Goal: Task Accomplishment & Management: Use online tool/utility

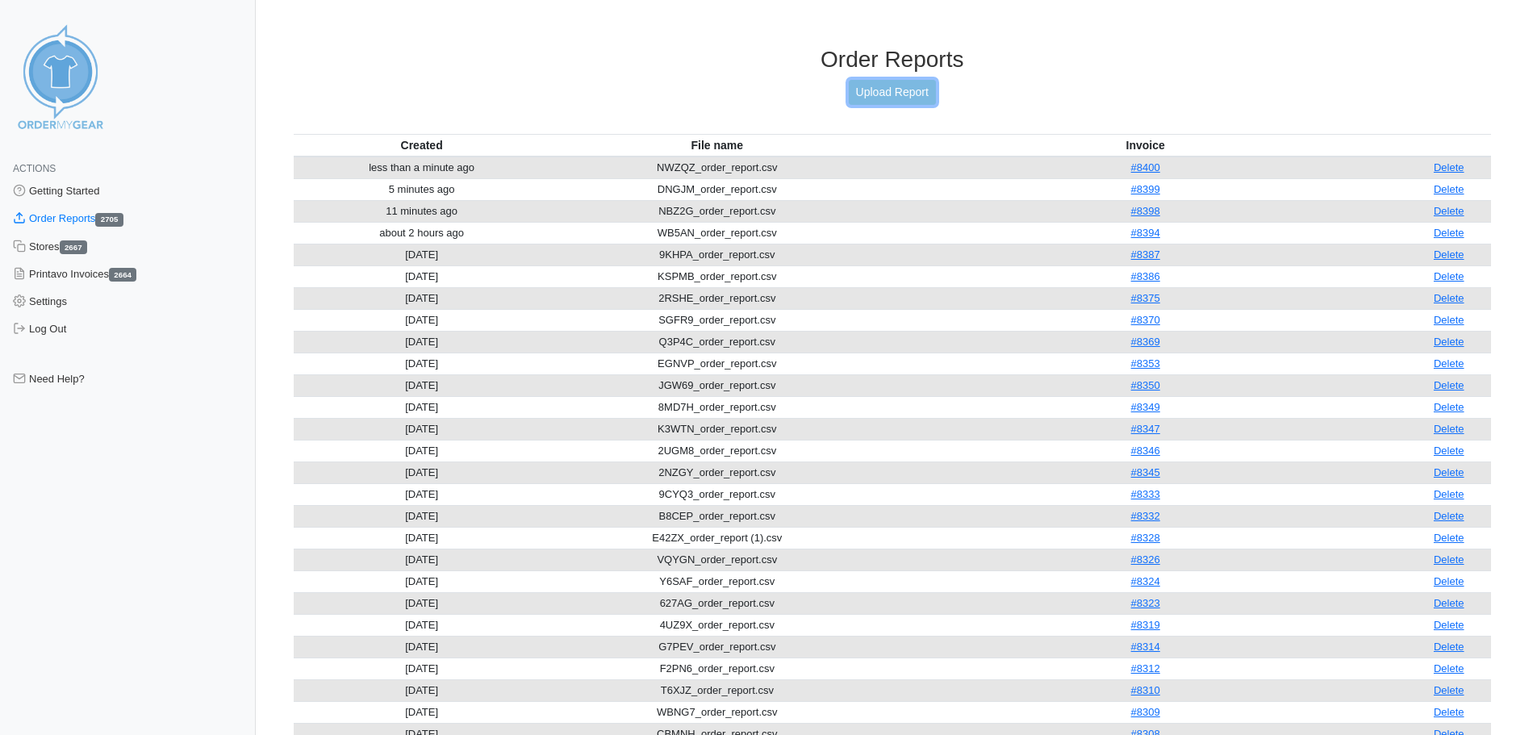
click at [897, 86] on link "Upload Report" at bounding box center [892, 92] width 87 height 25
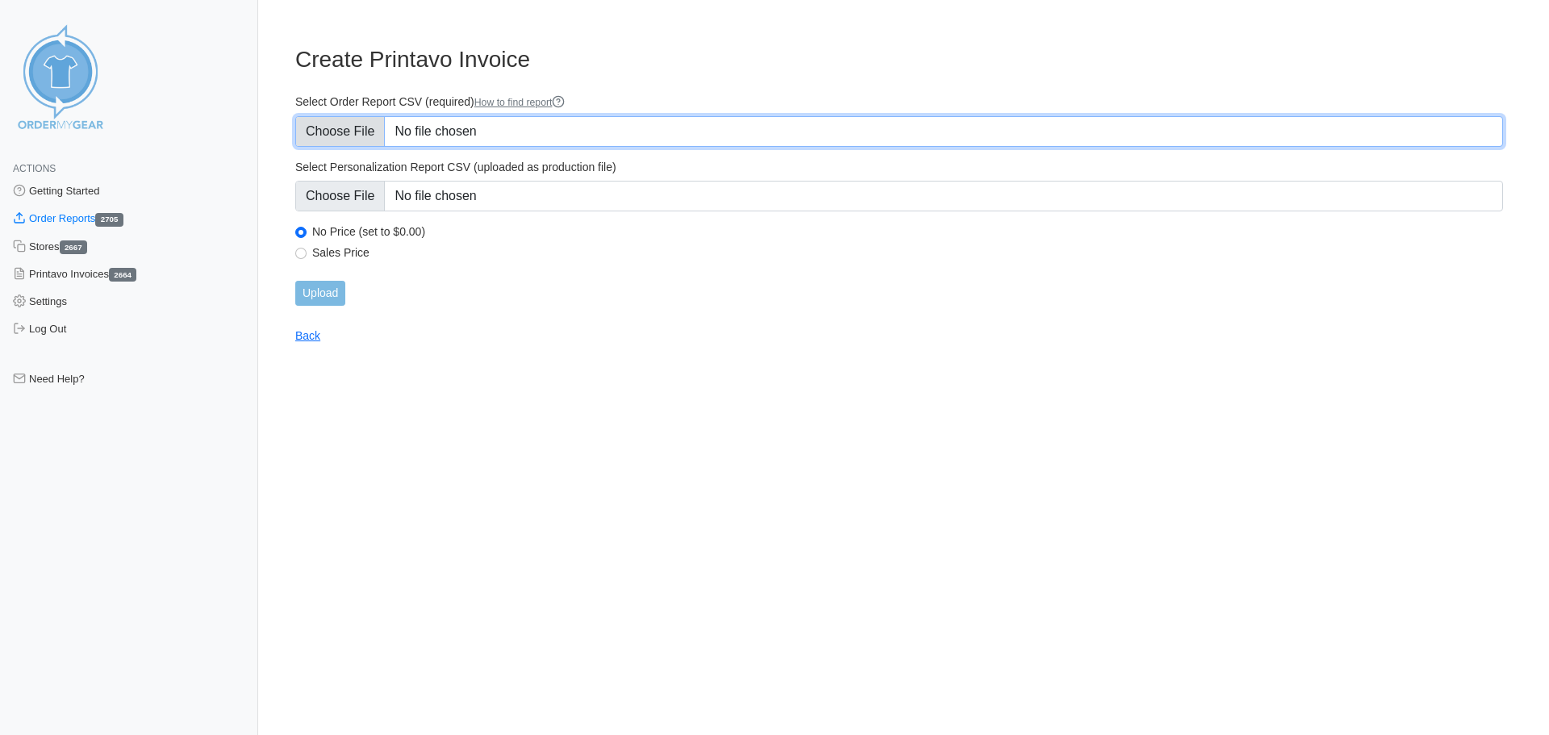
click at [448, 134] on input "Select Order Report CSV (required) How to find report" at bounding box center [899, 131] width 1208 height 31
type input "C:\fakepath\3K9R3_order_report.csv"
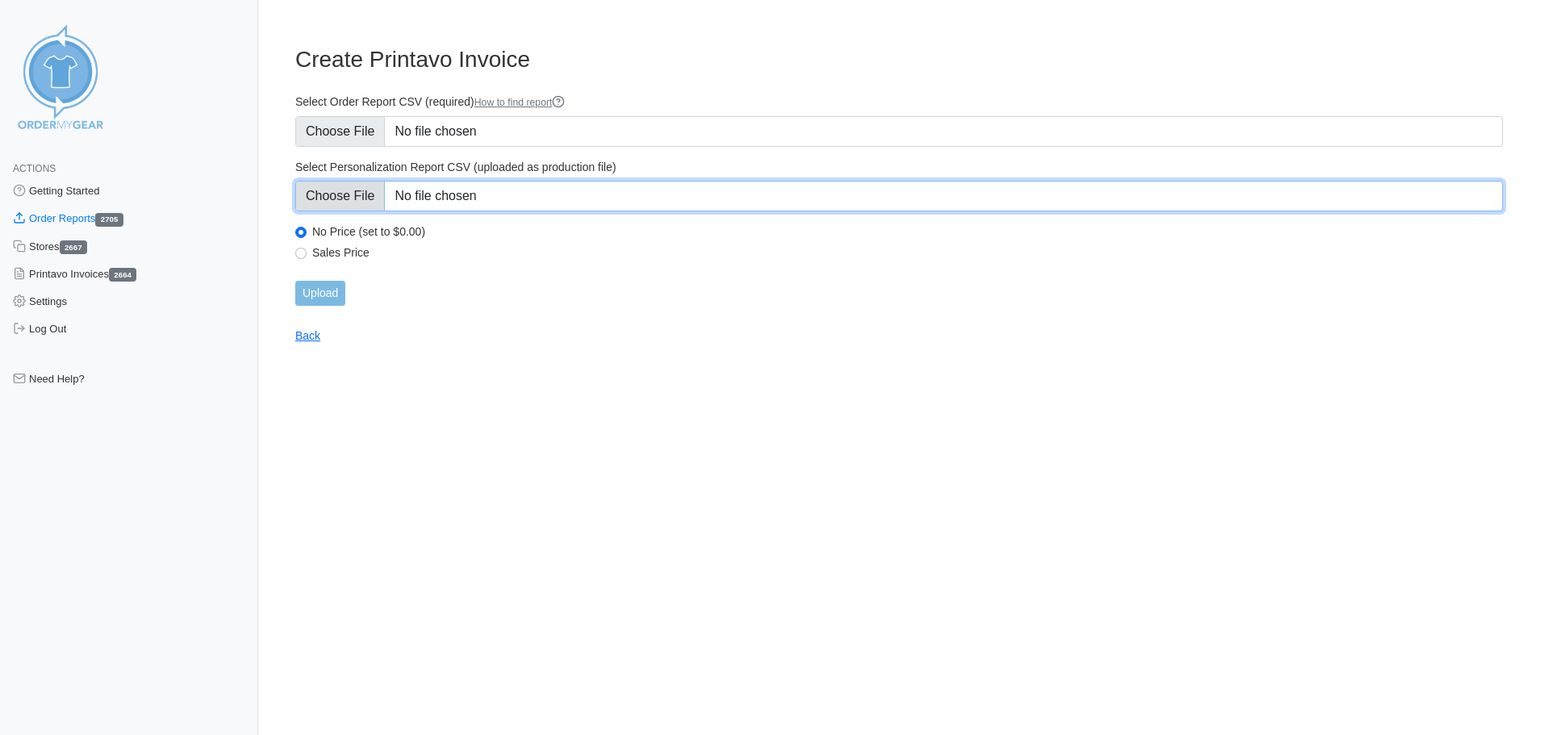
click at [497, 188] on input "Select Personalization Report CSV (uploaded as production file)" at bounding box center [899, 196] width 1208 height 31
type input "C:\fakepath\3K9R3_personalization_report.csv"
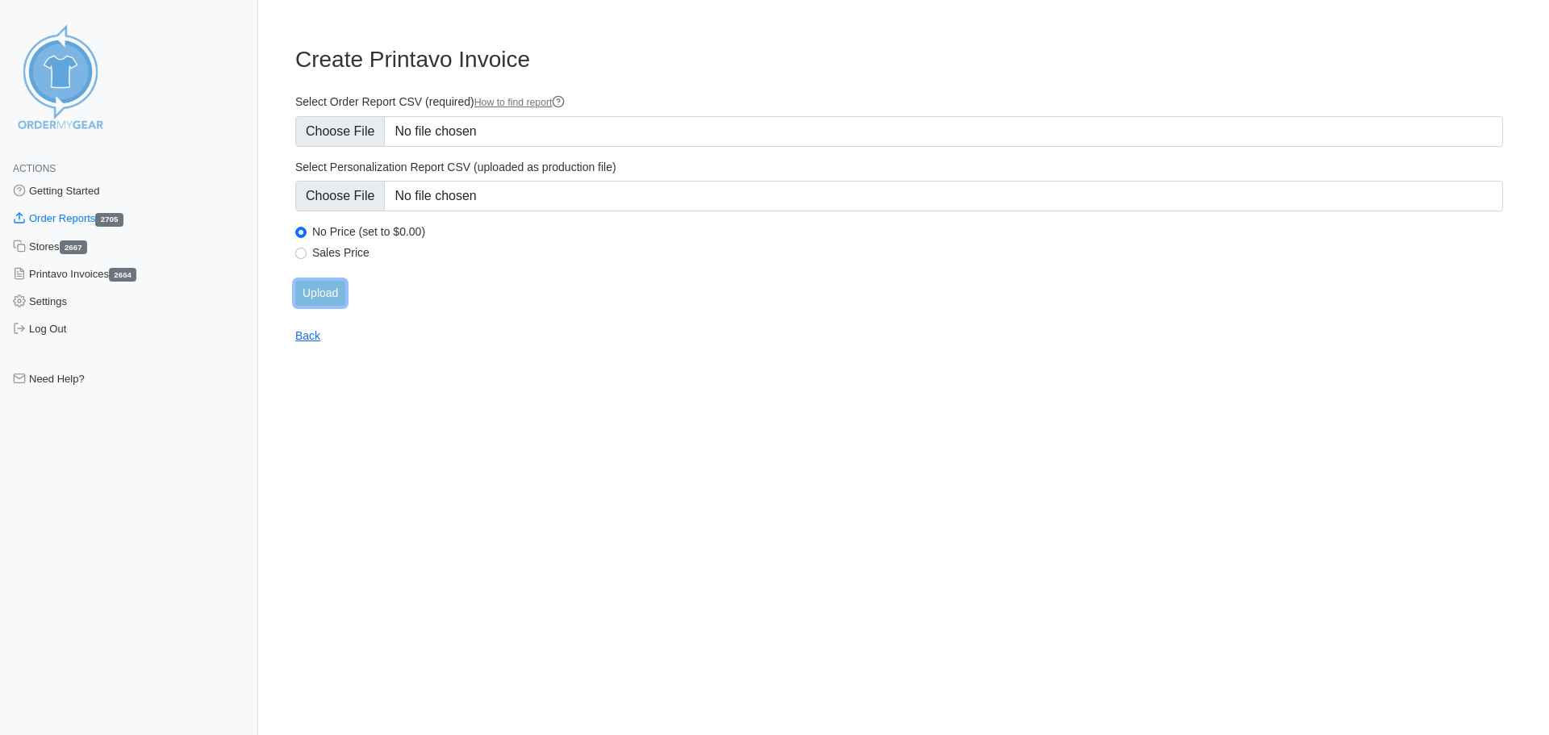
click at [332, 300] on input "Upload" at bounding box center [320, 293] width 50 height 25
